Goal: Information Seeking & Learning: Learn about a topic

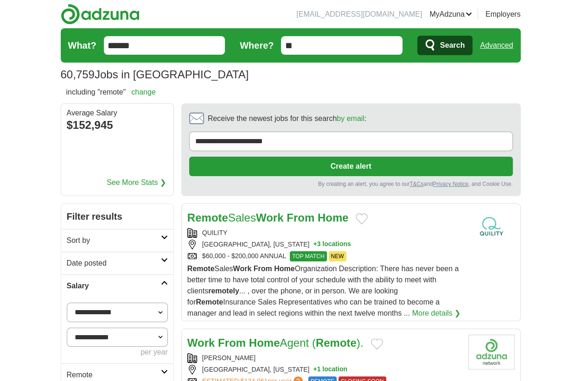
click at [148, 43] on input "******" at bounding box center [164, 45] width 121 height 19
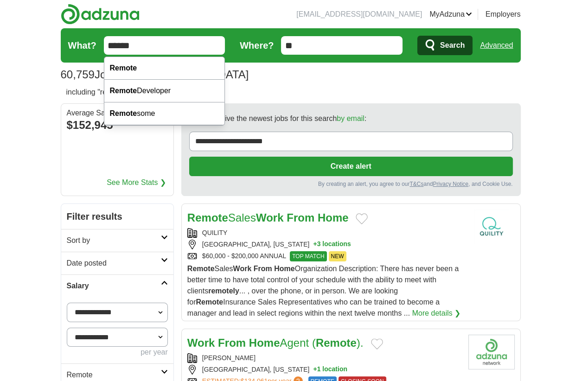
click at [487, 43] on link "Advanced" at bounding box center [496, 45] width 33 height 19
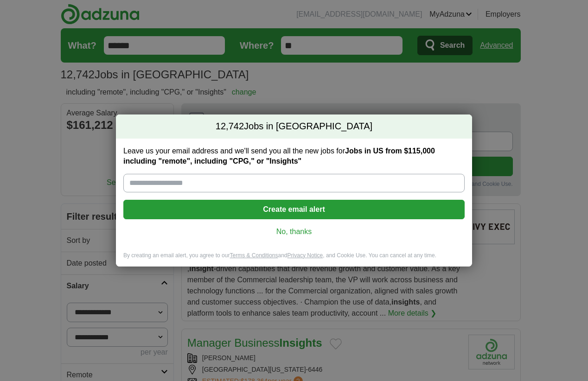
click at [303, 228] on link "No, thanks" at bounding box center [294, 232] width 326 height 10
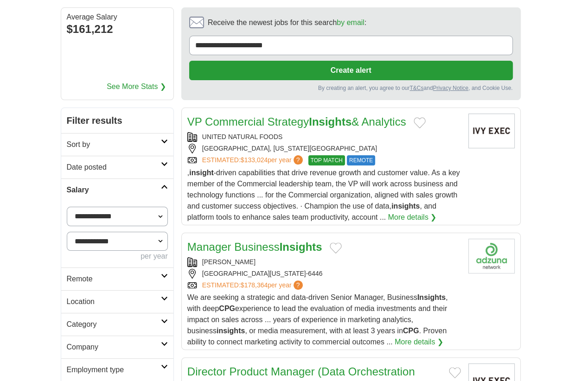
scroll to position [96, 0]
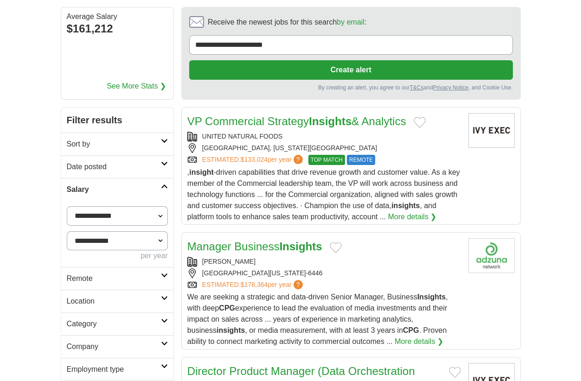
click at [302, 252] on h2 "Manager Business Insights" at bounding box center [254, 246] width 135 height 17
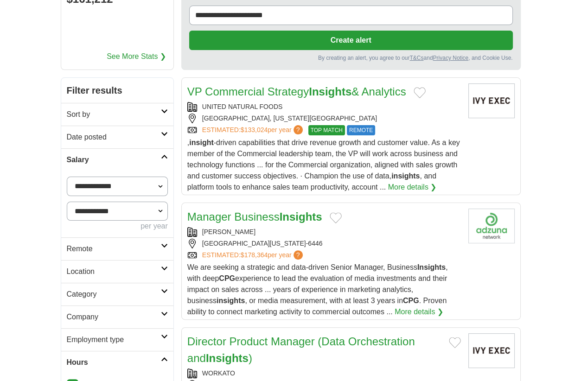
scroll to position [128, 0]
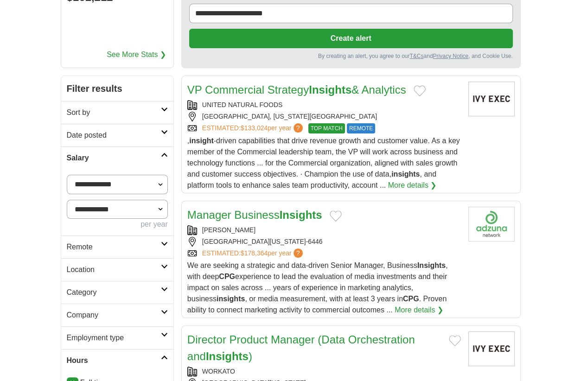
click at [324, 161] on span ", insight -driven capabilities that drive revenue growth and customer value. As…" at bounding box center [323, 163] width 273 height 52
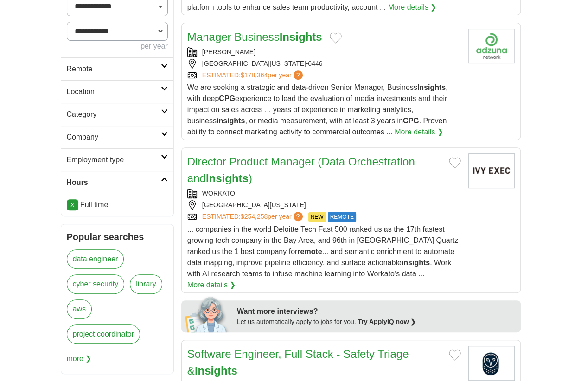
scroll to position [310, 0]
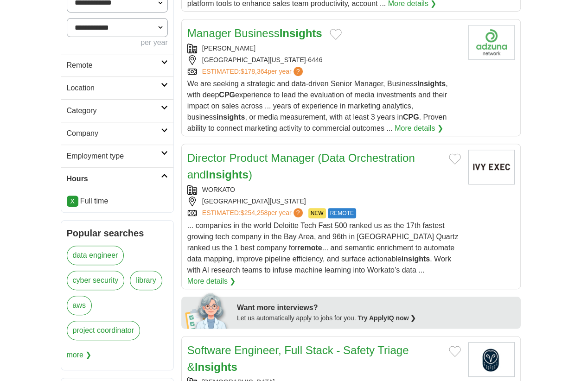
click at [387, 238] on span "... companies in the world Deloitte Tech Fast 500 ranked us as the 17th fastest…" at bounding box center [322, 248] width 271 height 52
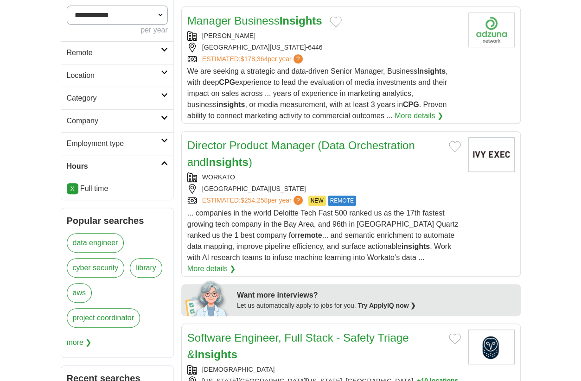
scroll to position [323, 0]
click at [163, 49] on icon at bounding box center [164, 49] width 7 height 5
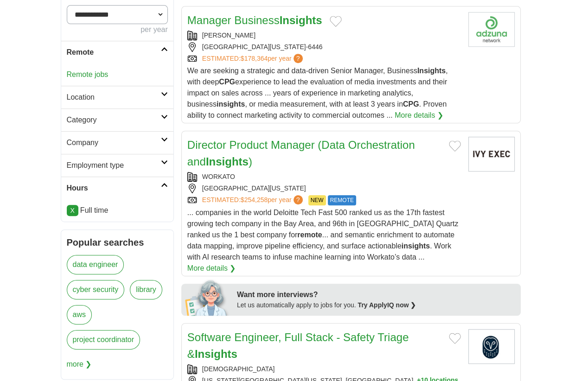
click at [91, 74] on link "Remote jobs" at bounding box center [88, 74] width 42 height 8
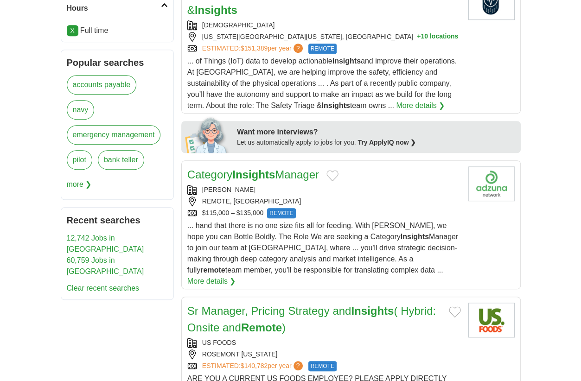
scroll to position [506, 0]
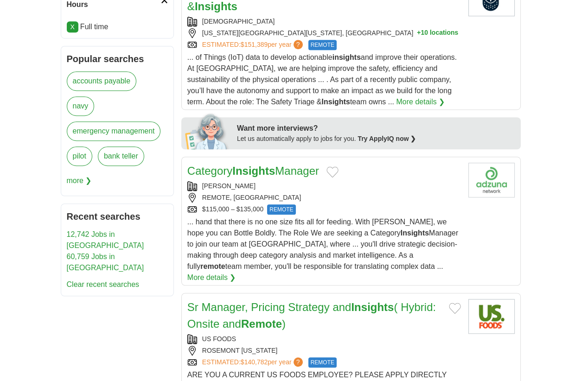
click at [303, 239] on span "... hand that there is no one size fits all for feeding. With Bobbie, we hope y…" at bounding box center [322, 244] width 271 height 52
